Goal: Information Seeking & Learning: Learn about a topic

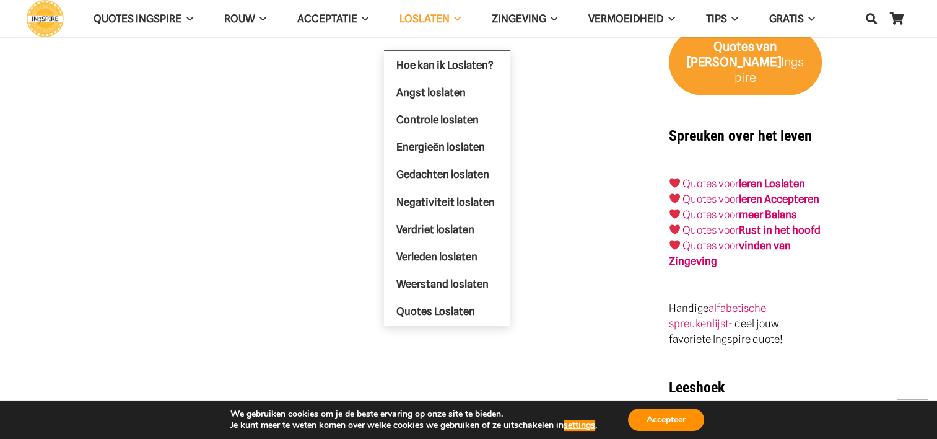
scroll to position [2378, 0]
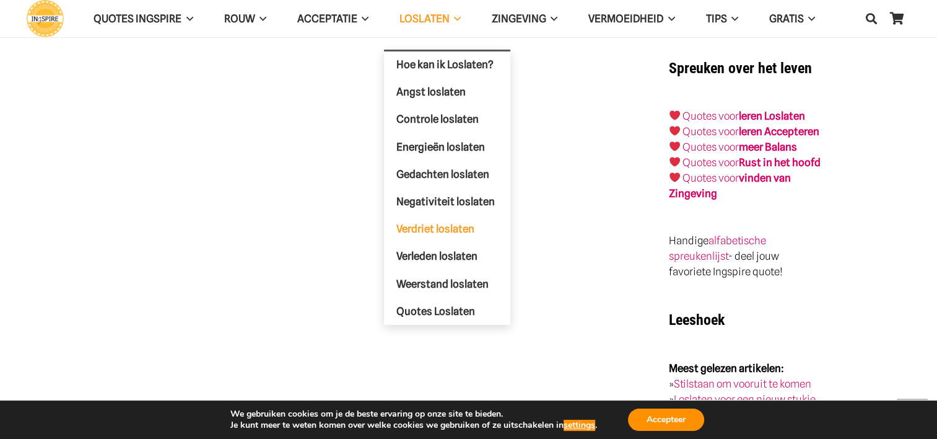
click at [451, 224] on span "Verdriet loslaten" at bounding box center [436, 228] width 78 height 12
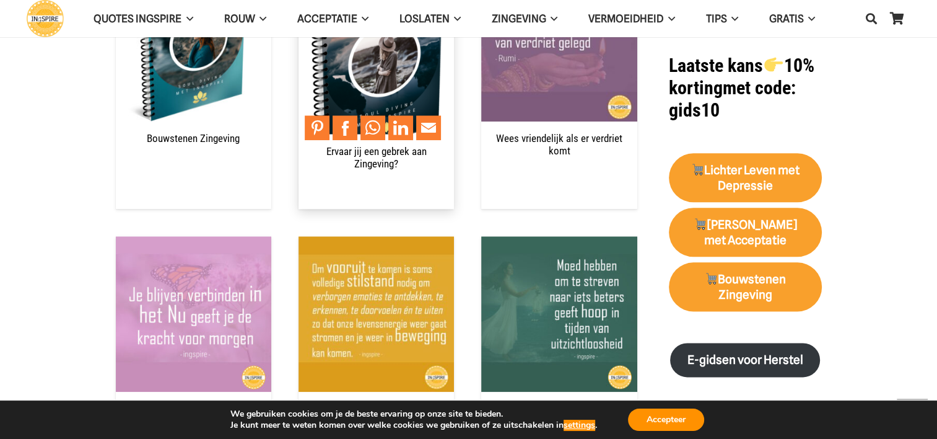
scroll to position [1487, 0]
